Goal: Find contact information: Find contact information

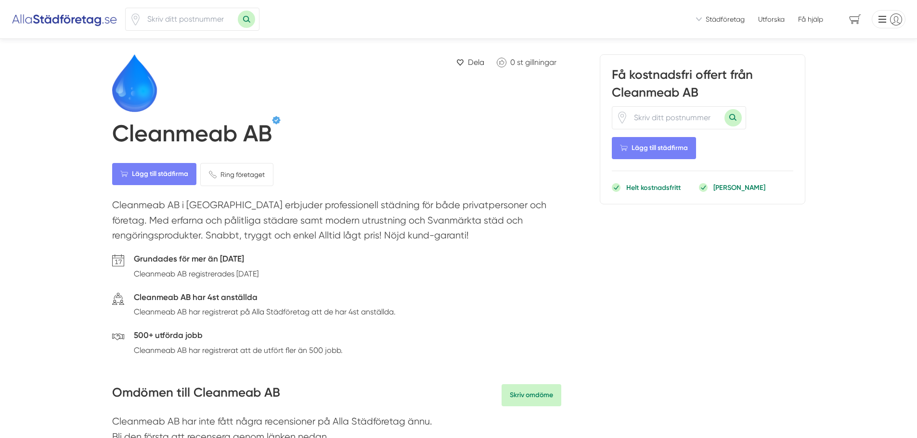
click at [174, 131] on h1 "Cleanmeab AB" at bounding box center [192, 136] width 160 height 32
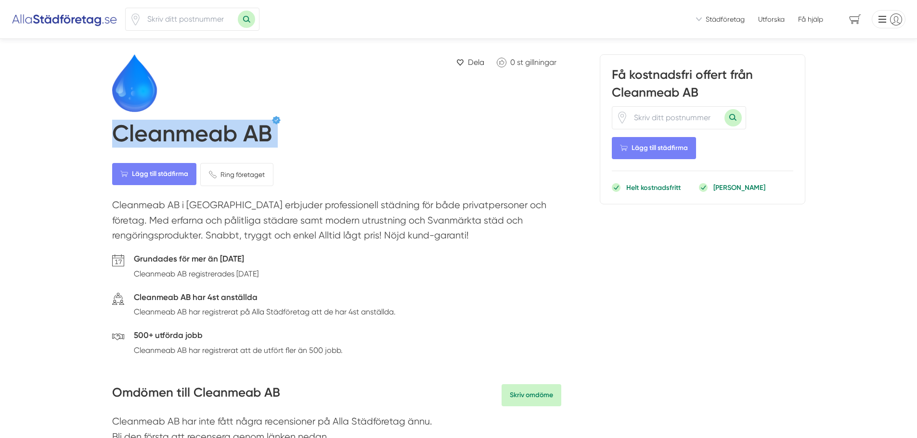
click at [174, 131] on h1 "Cleanmeab AB" at bounding box center [192, 136] width 160 height 32
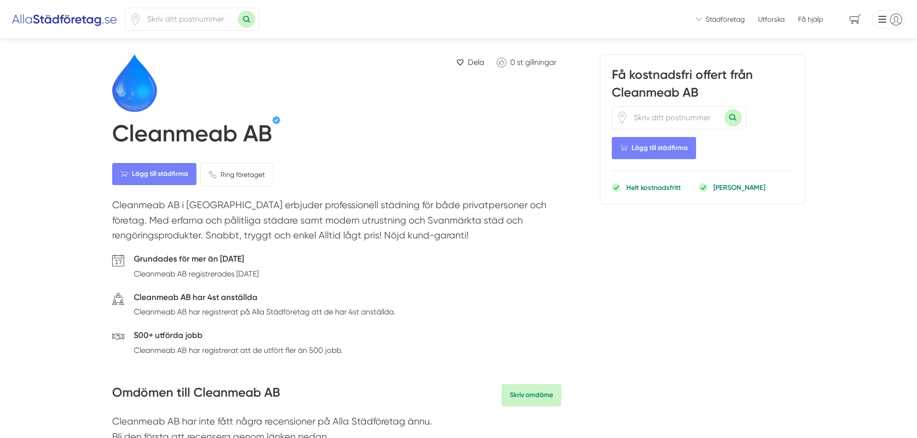
click at [418, 236] on p "Cleanmeab AB i [GEOGRAPHIC_DATA] erbjuder professionell städning för både priva…" at bounding box center [336, 223] width 449 height 50
click at [236, 170] on span "Ring företaget" at bounding box center [242, 174] width 44 height 11
click at [439, 314] on div "Cleanmeab AB har 4st anställda Cleanmeab AB har registrerat på Alla Städföretag…" at bounding box center [336, 307] width 449 height 32
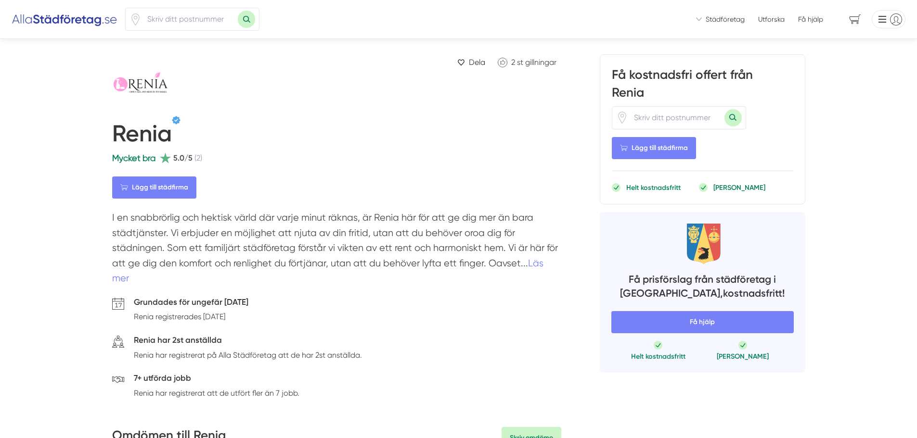
click at [142, 135] on h1 "Renia" at bounding box center [142, 136] width 60 height 32
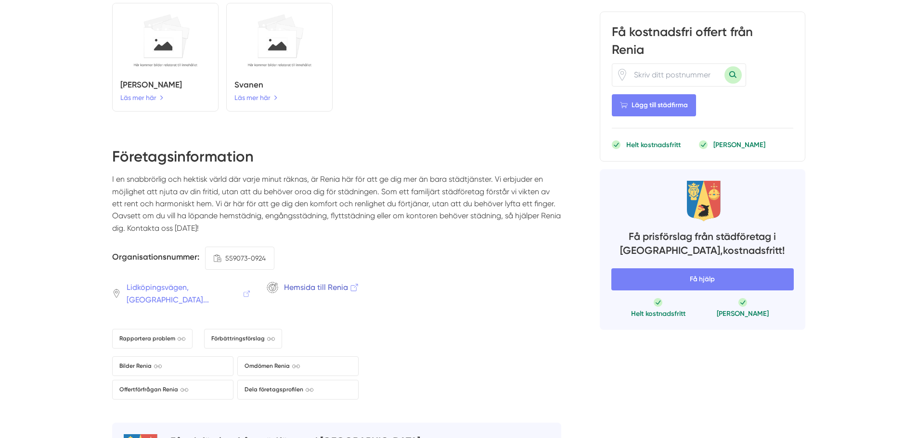
scroll to position [1491, 0]
